Goal: Task Accomplishment & Management: Manage account settings

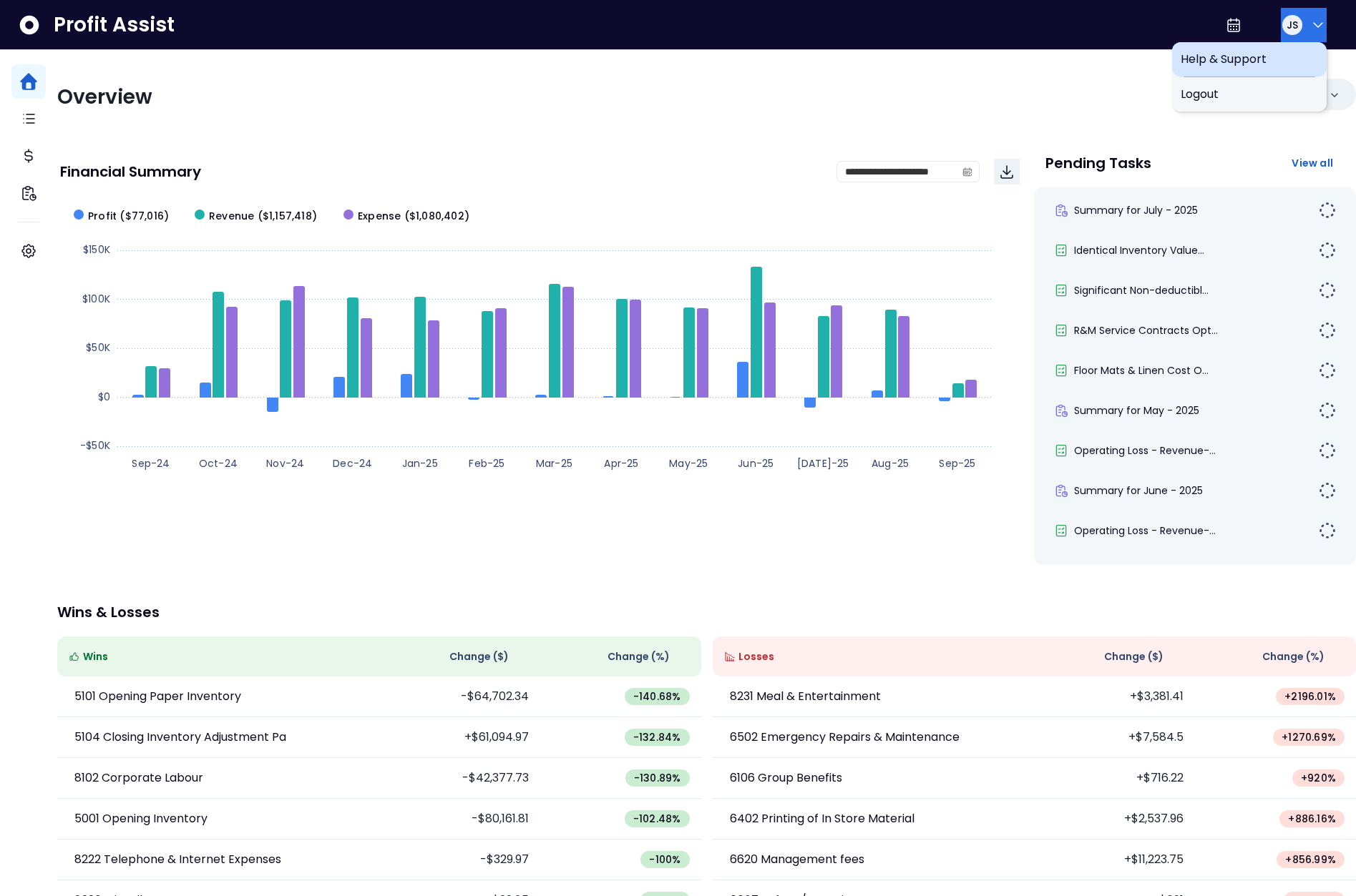
click at [1297, 27] on button "JS" at bounding box center [1303, 24] width 46 height 34
click at [1241, 98] on span "Logout" at bounding box center [1249, 94] width 138 height 17
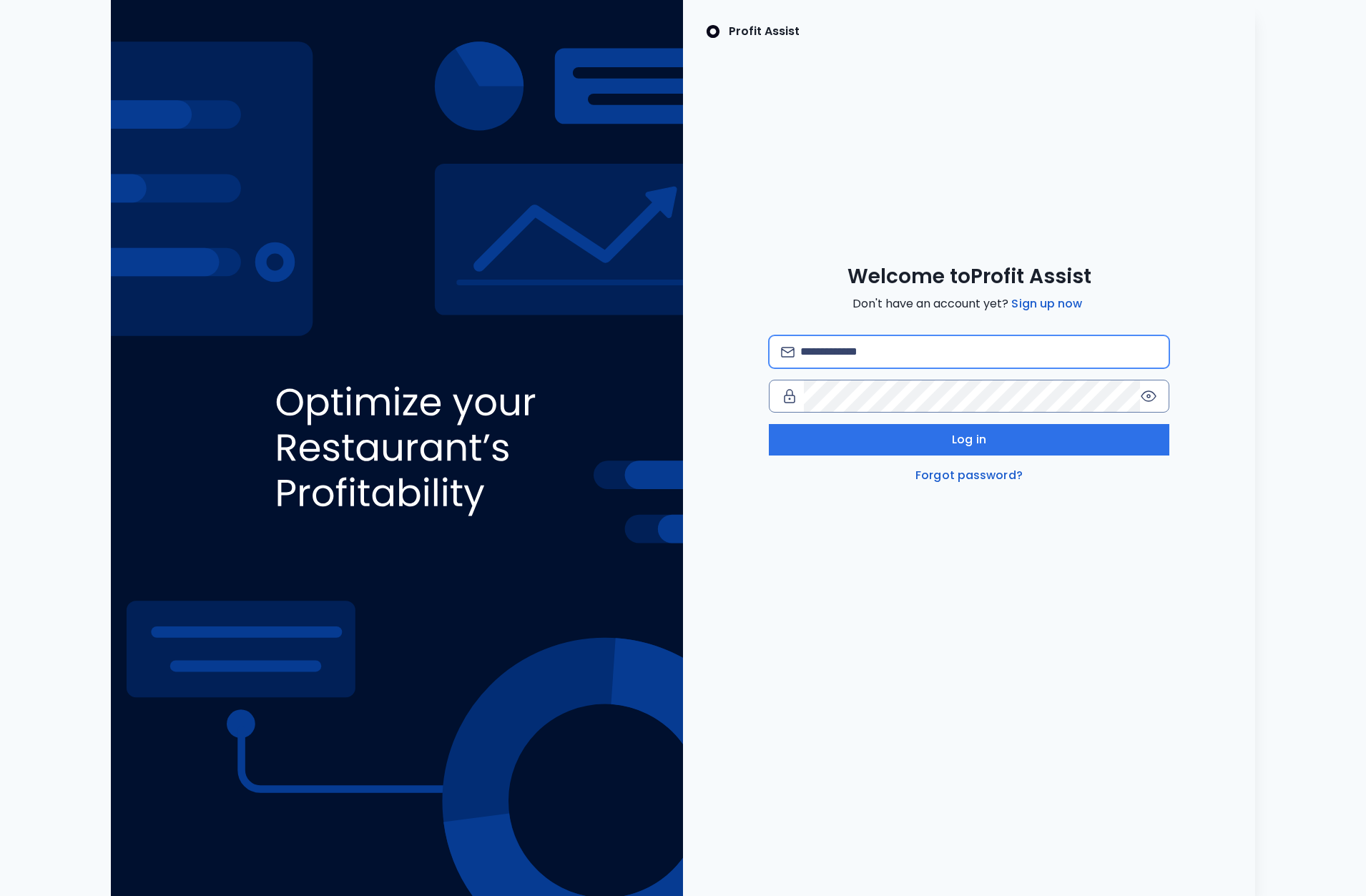
click at [925, 345] on input "email" at bounding box center [979, 352] width 357 height 32
type input "**********"
